Goal: Information Seeking & Learning: Find specific page/section

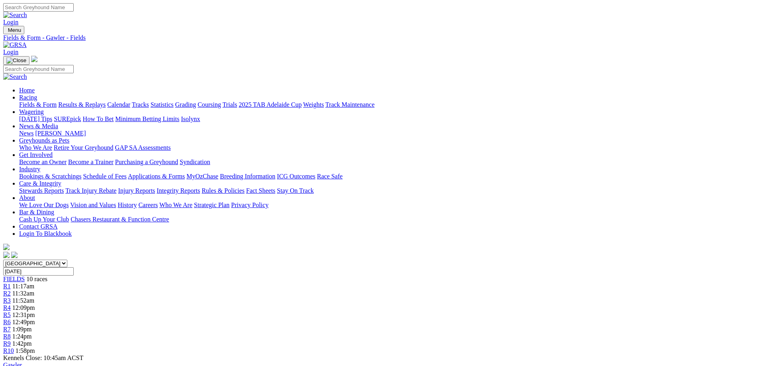
click at [57, 101] on link "Fields & Form" at bounding box center [37, 104] width 37 height 7
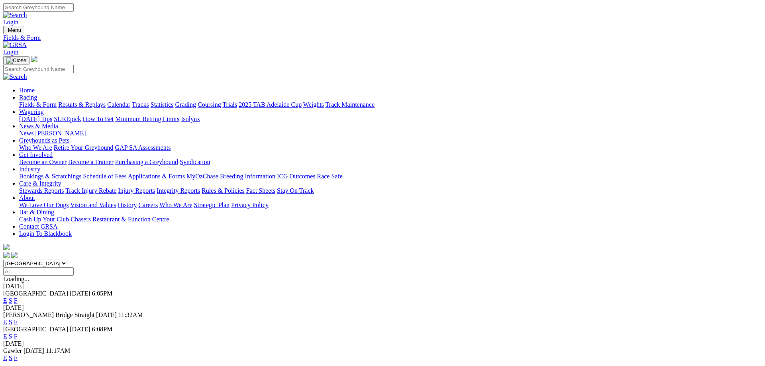
click at [18, 319] on link "F" at bounding box center [16, 322] width 4 height 7
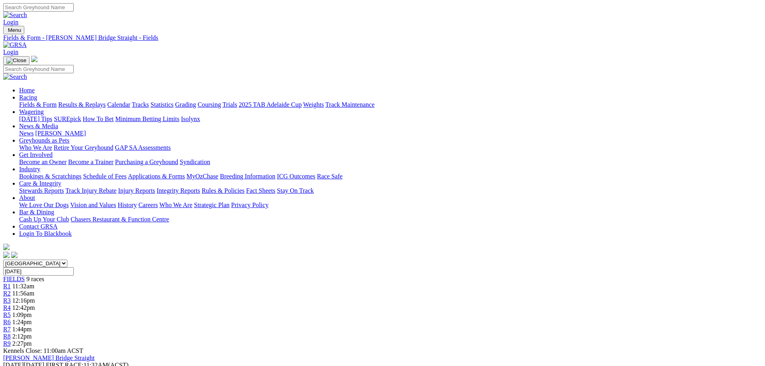
click at [218, 283] on div "R1 11:32am" at bounding box center [382, 286] width 759 height 7
click at [32, 340] on span "2:27pm" at bounding box center [22, 343] width 20 height 7
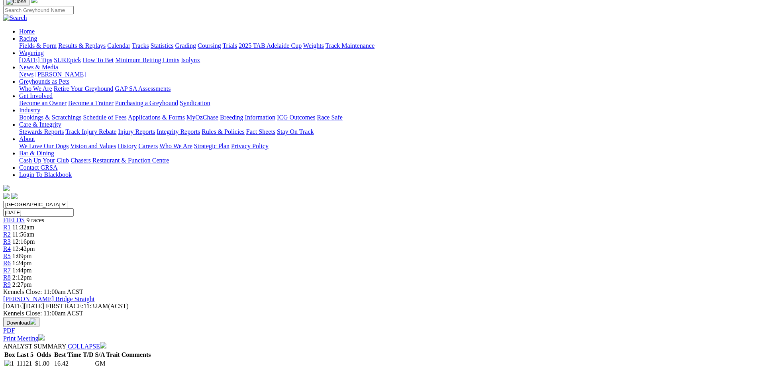
scroll to position [81, 0]
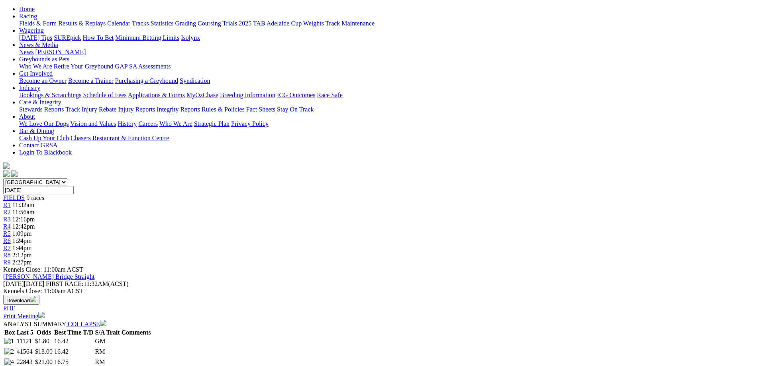
drag, startPoint x: 212, startPoint y: 197, endPoint x: 214, endPoint y: 193, distance: 4.5
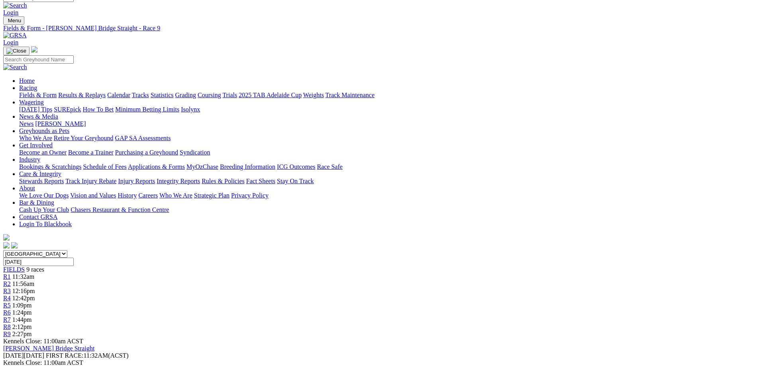
scroll to position [0, 0]
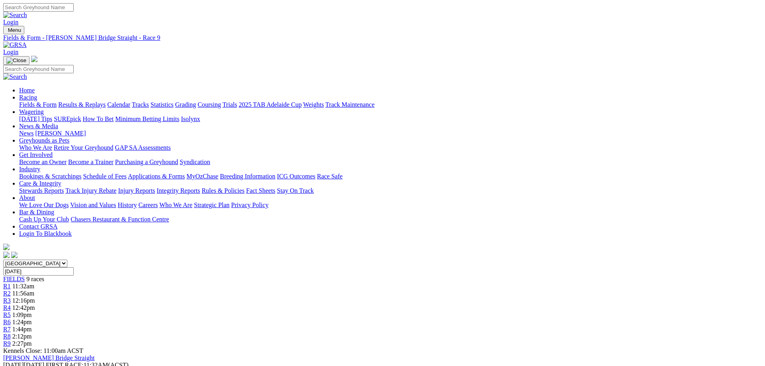
click at [32, 333] on span "2:12pm" at bounding box center [22, 336] width 20 height 7
click at [32, 319] on span "1:24pm" at bounding box center [22, 322] width 20 height 7
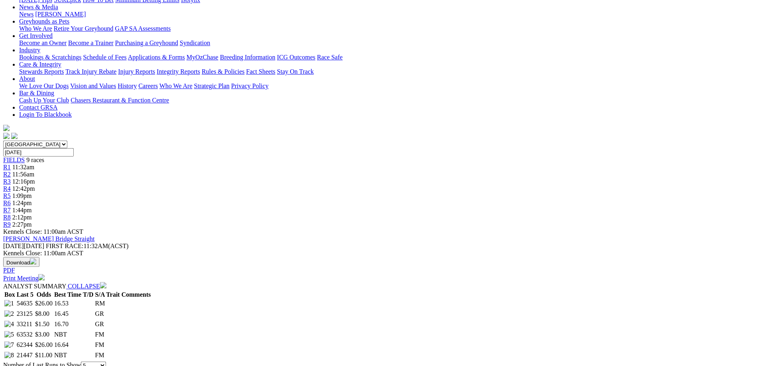
scroll to position [81, 0]
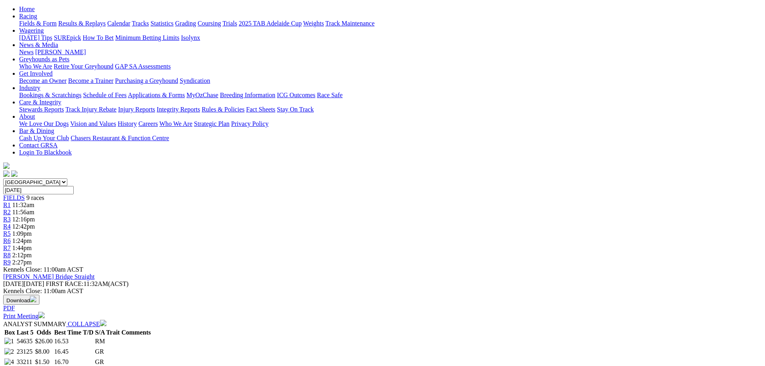
click at [11, 230] on link "R5" at bounding box center [7, 233] width 8 height 7
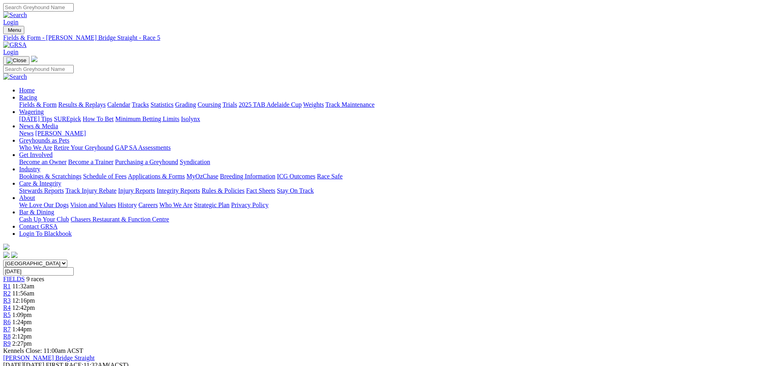
click at [32, 326] on span "1:44pm" at bounding box center [22, 329] width 20 height 7
click at [362, 305] on div "R4 12:42pm" at bounding box center [382, 308] width 759 height 7
click at [11, 333] on link "R8" at bounding box center [7, 336] width 8 height 7
click at [11, 283] on link "R1" at bounding box center [7, 286] width 8 height 7
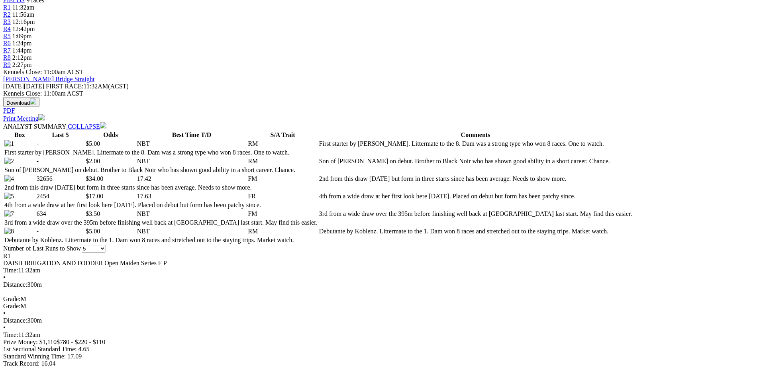
scroll to position [325, 0]
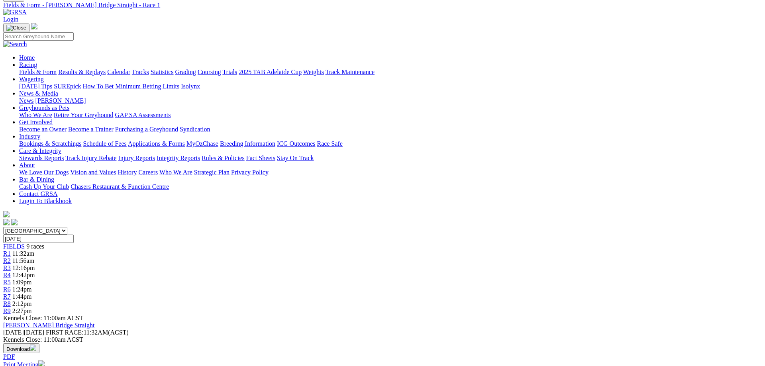
scroll to position [0, 0]
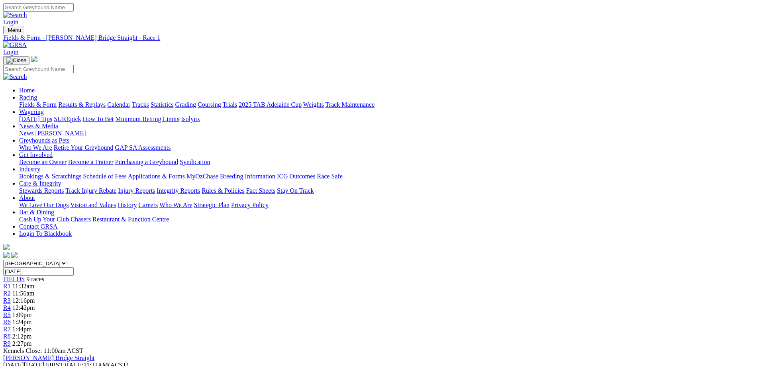
click at [57, 101] on link "Fields & Form" at bounding box center [37, 104] width 37 height 7
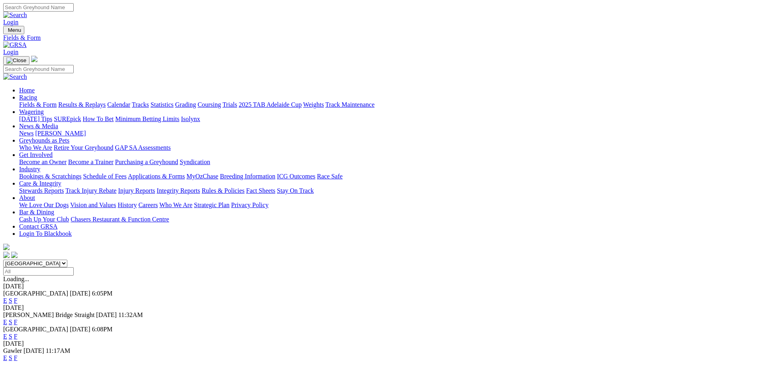
click at [18, 355] on link "F" at bounding box center [16, 358] width 4 height 7
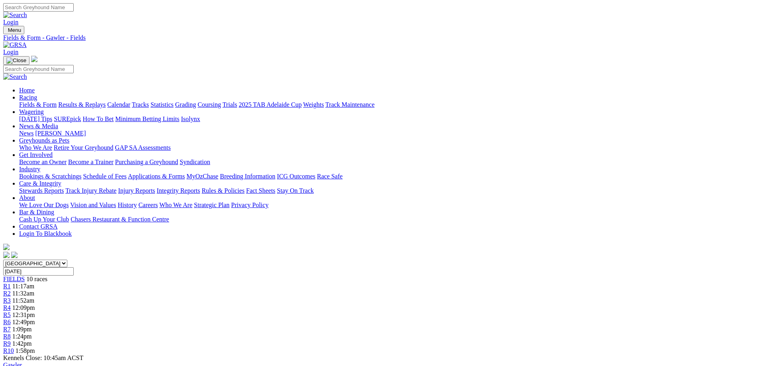
click at [57, 101] on link "Fields & Form" at bounding box center [37, 104] width 37 height 7
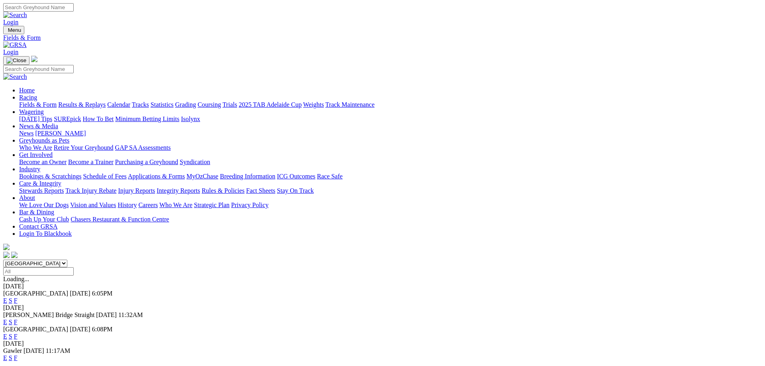
click at [18, 319] on link "F" at bounding box center [16, 322] width 4 height 7
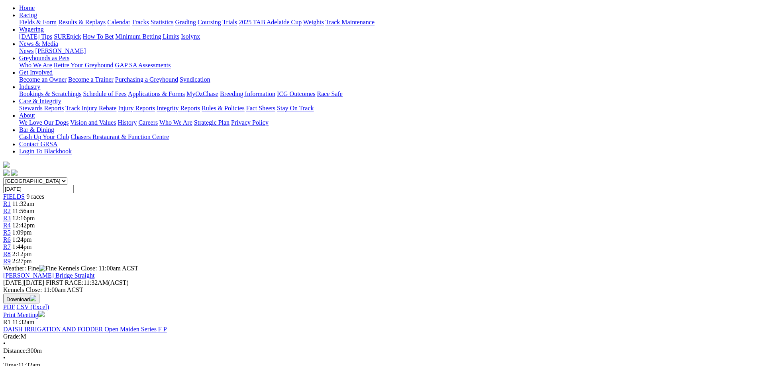
scroll to position [81, 0]
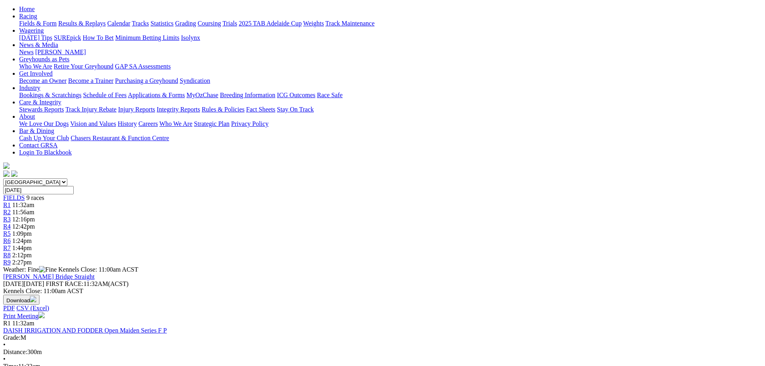
click at [11, 223] on link "R4" at bounding box center [7, 226] width 8 height 7
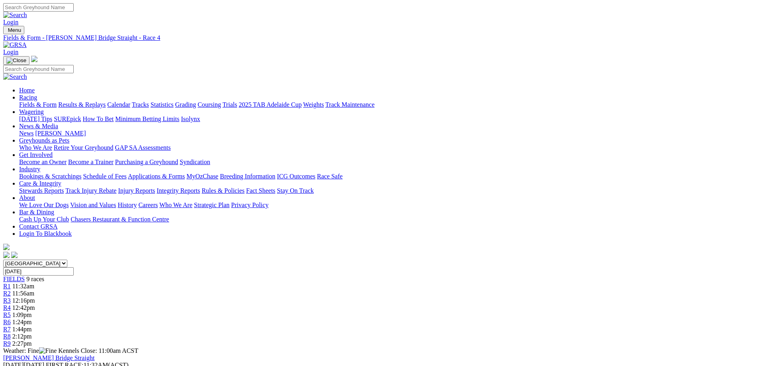
click at [552, 333] on div "R8 2:12pm" at bounding box center [382, 336] width 759 height 7
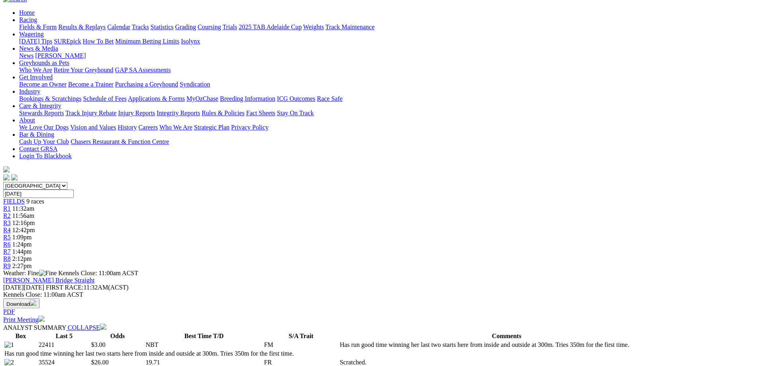
scroll to position [81, 0]
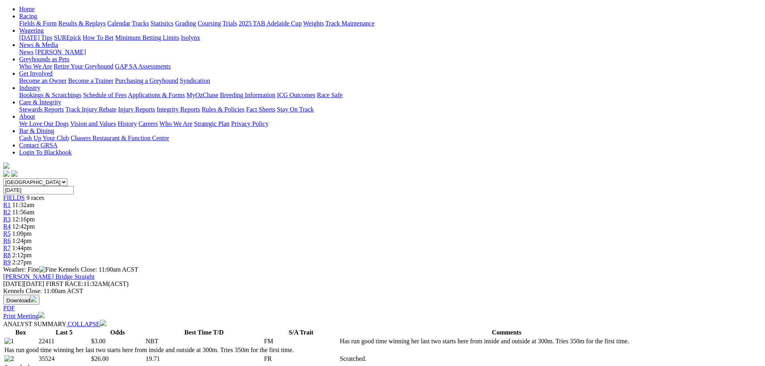
click at [11, 202] on link "R1" at bounding box center [7, 205] width 8 height 7
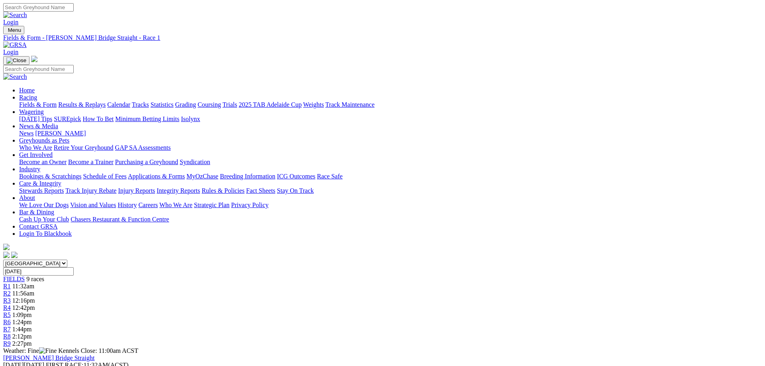
click at [510, 326] on div "R7 1:44pm" at bounding box center [382, 329] width 759 height 7
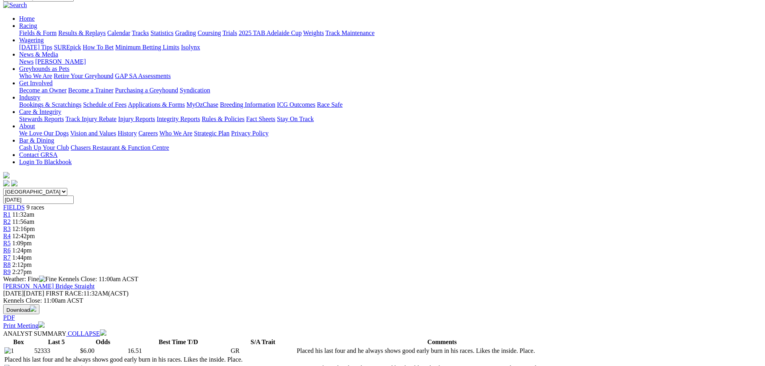
scroll to position [81, 0]
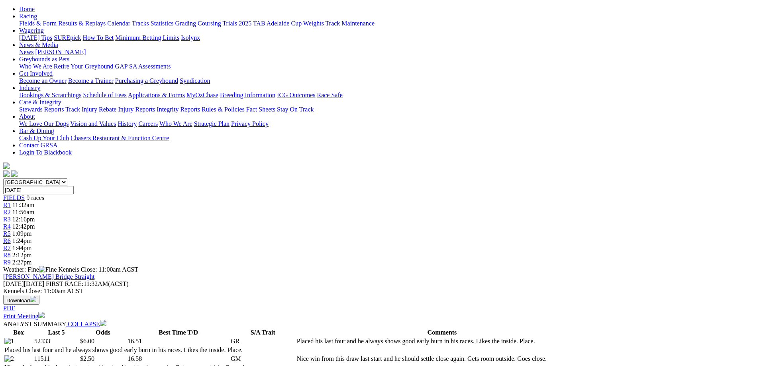
click at [35, 223] on span "12:42pm" at bounding box center [23, 226] width 23 height 7
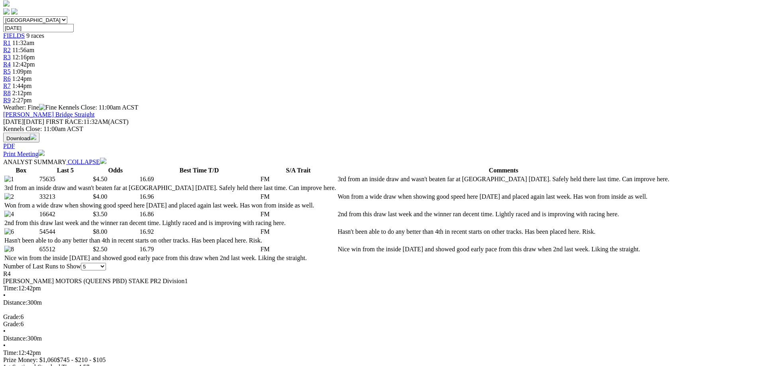
scroll to position [244, 0]
